Goal: Task Accomplishment & Management: Use online tool/utility

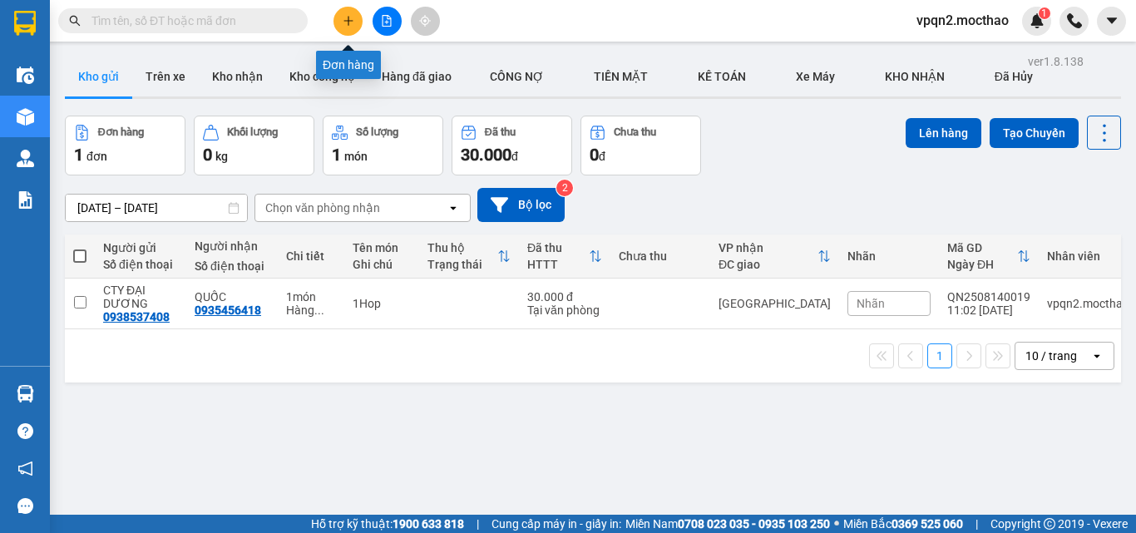
click at [343, 25] on icon "plus" at bounding box center [349, 21] width 12 height 12
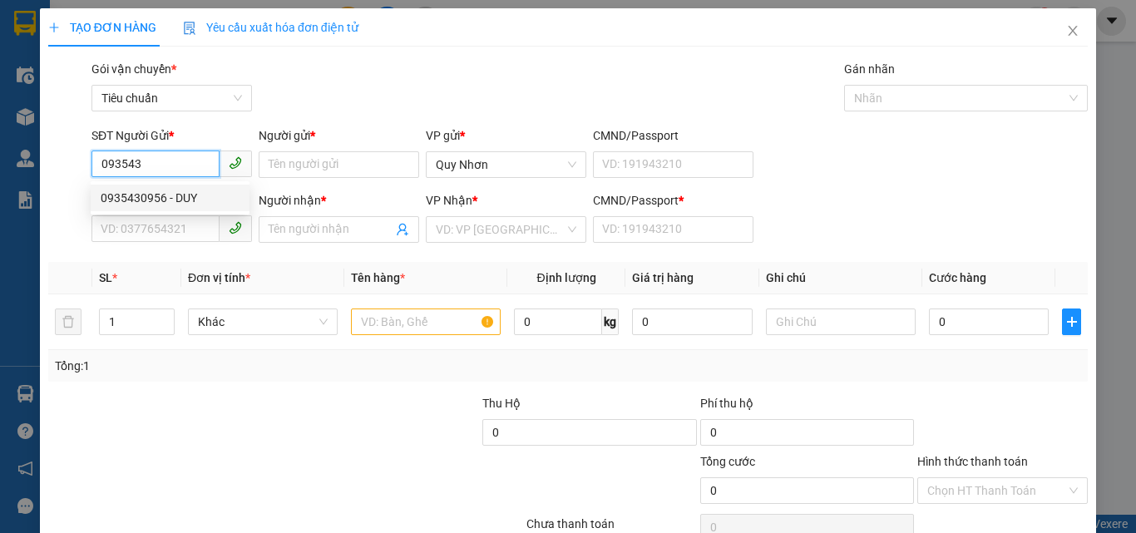
click at [178, 196] on div "0935430956 - DUY" at bounding box center [170, 198] width 139 height 18
type input "0935430956"
type input "DUY"
type input "0917908539"
type input "HƯƠNG VIỆT"
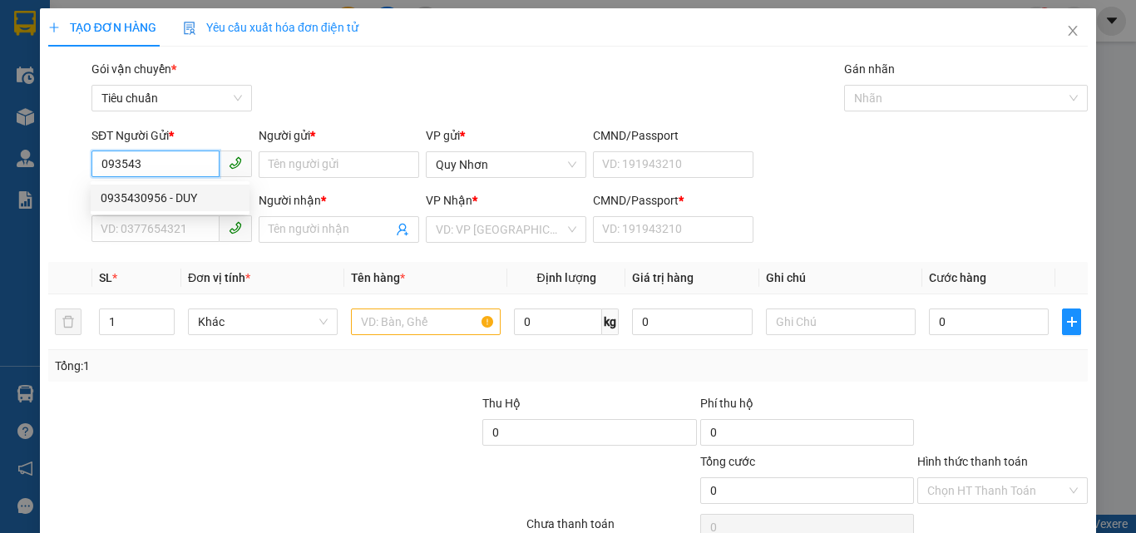
type input "a"
type input "200.000"
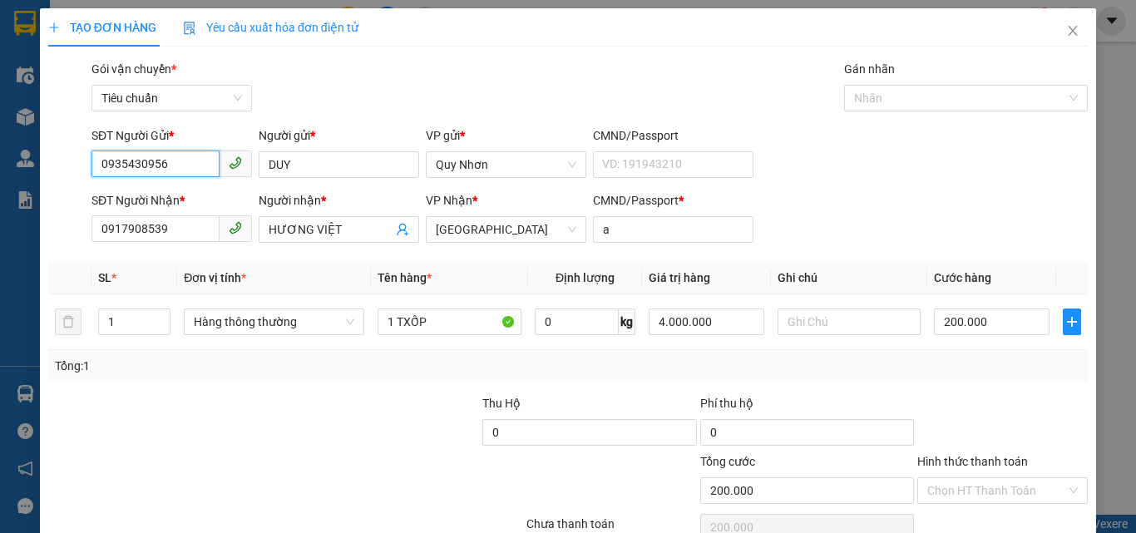
scroll to position [82, 0]
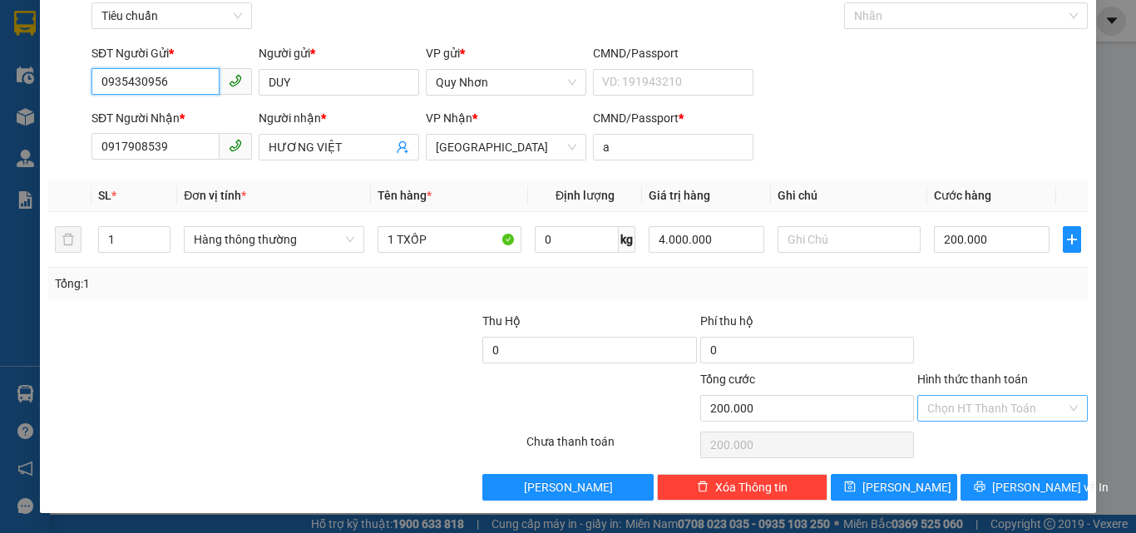
type input "0935430956"
click at [966, 403] on input "Hình thức thanh toán" at bounding box center [996, 408] width 139 height 25
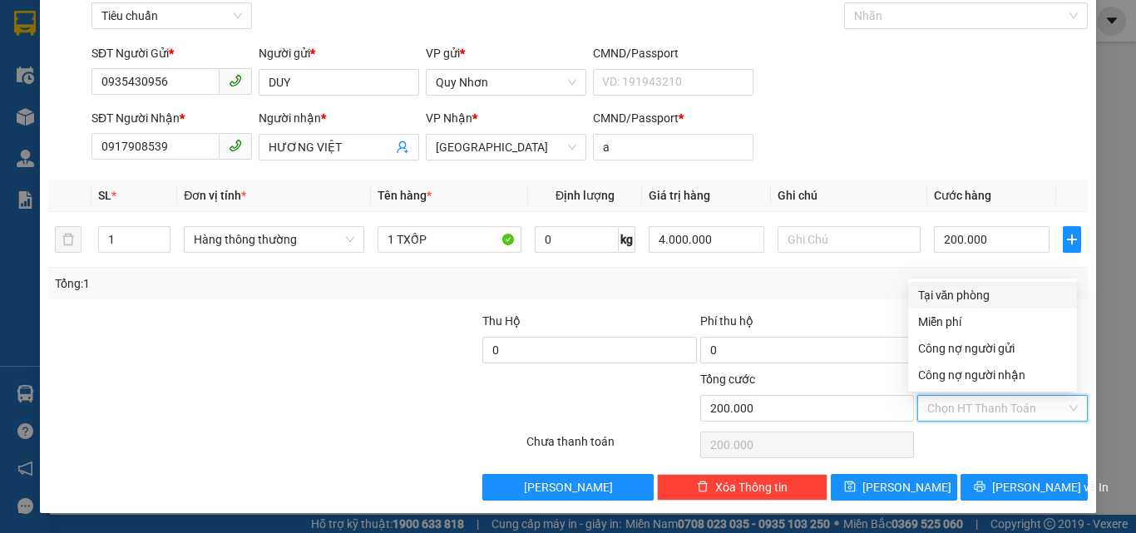
click at [956, 295] on div "Tại văn phòng" at bounding box center [992, 295] width 149 height 18
type input "0"
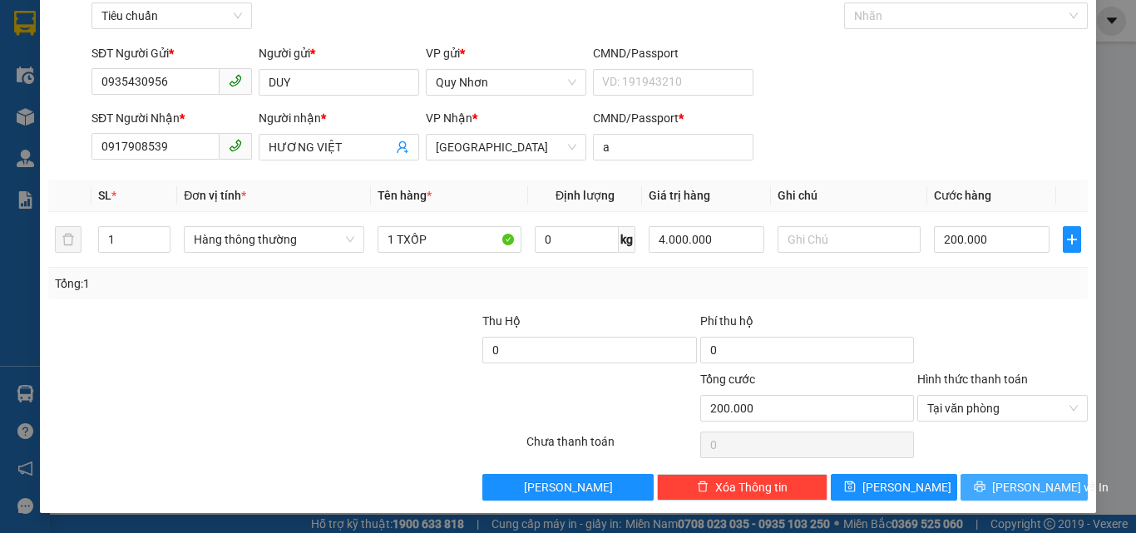
click at [1005, 489] on span "[PERSON_NAME] và In" at bounding box center [1050, 487] width 116 height 18
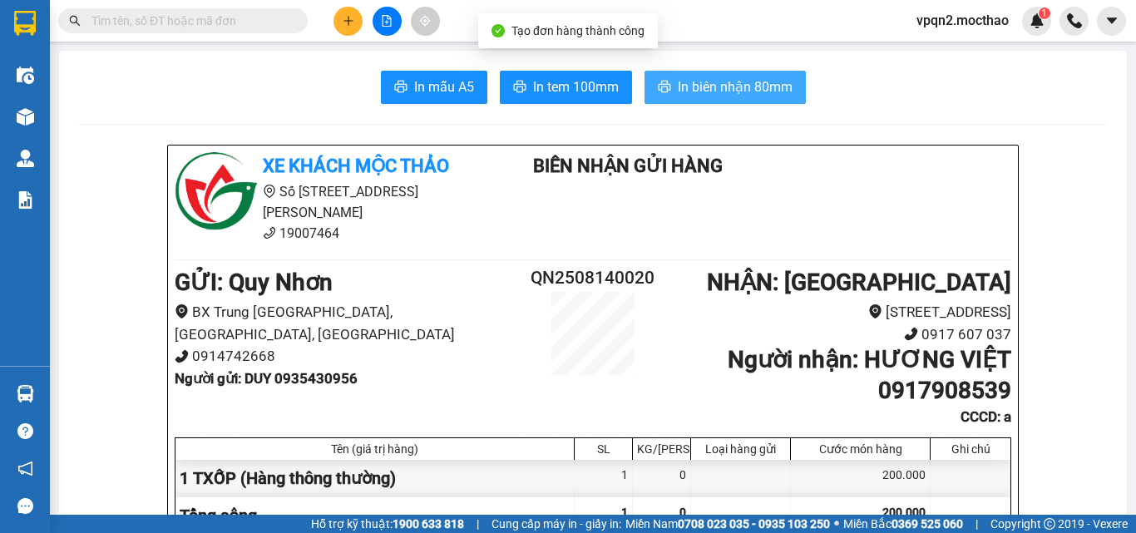
click at [678, 94] on span "In biên nhận 80mm" at bounding box center [735, 87] width 115 height 21
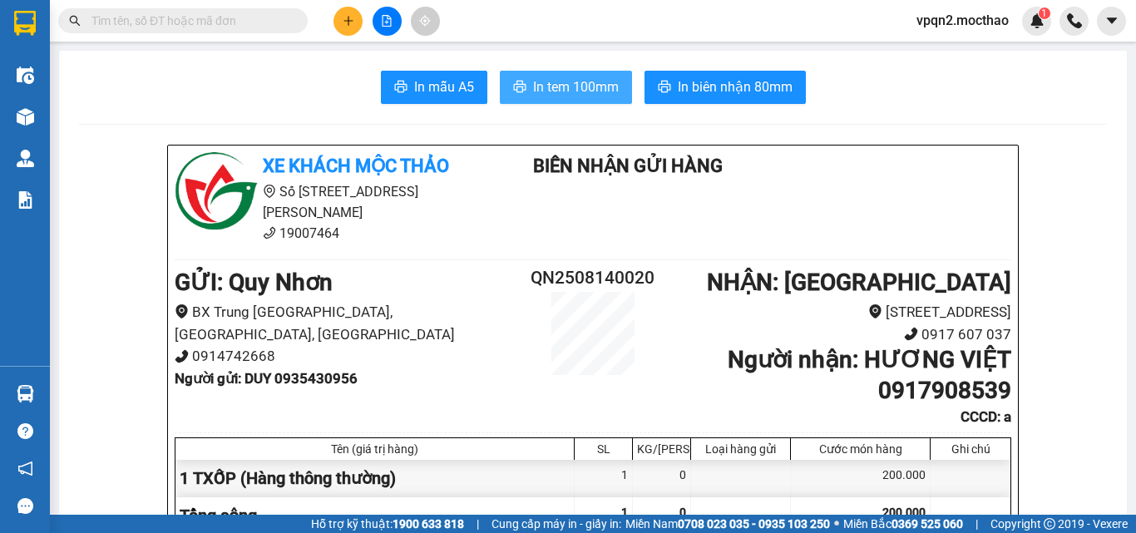
click at [585, 90] on span "In tem 100mm" at bounding box center [576, 87] width 86 height 21
